Goal: Navigation & Orientation: Find specific page/section

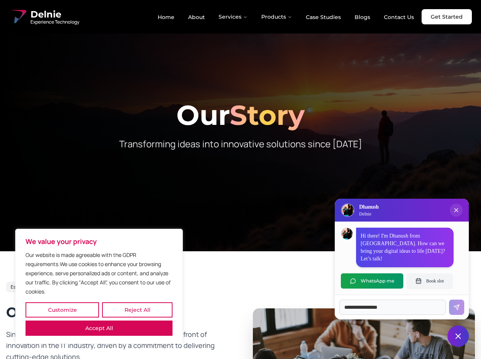
click at [62, 310] on button "Customize" at bounding box center [62, 309] width 73 height 15
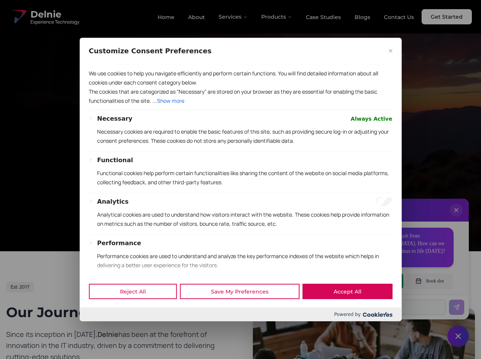
click at [137, 310] on div at bounding box center [240, 179] width 481 height 359
click at [99, 87] on p "We use cookies to help you navigate efficiently and perform certain functions. …" at bounding box center [240, 78] width 303 height 18
click at [240, 105] on p "The cookies that are categorized as "Necessary" are stored on your browser as t…" at bounding box center [240, 96] width 303 height 18
click at [233, 17] on div at bounding box center [240, 179] width 481 height 359
click at [277, 17] on div at bounding box center [240, 179] width 481 height 359
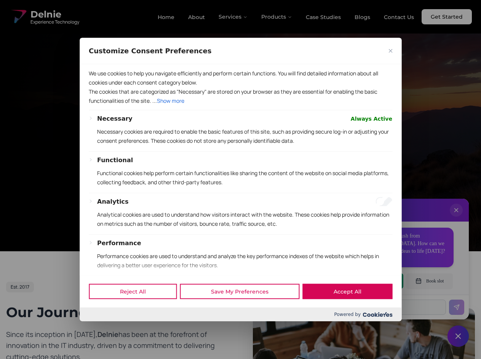
click at [456, 218] on div at bounding box center [240, 179] width 481 height 359
click at [372, 281] on div "Reject All Save My Preferences Accept All" at bounding box center [241, 291] width 322 height 32
click at [429, 281] on div at bounding box center [240, 179] width 481 height 359
click at [458, 336] on div at bounding box center [240, 179] width 481 height 359
